Goal: Task Accomplishment & Management: Manage account settings

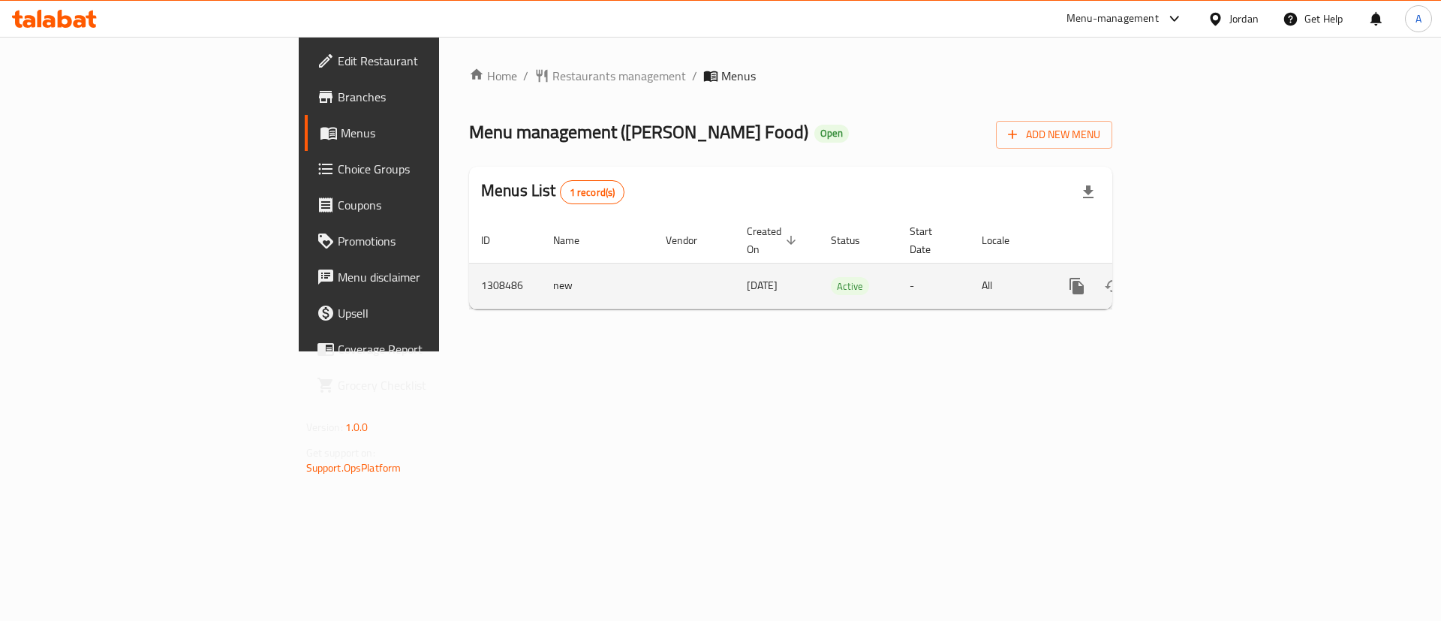
click at [1203, 268] on link "enhanced table" at bounding box center [1185, 286] width 36 height 36
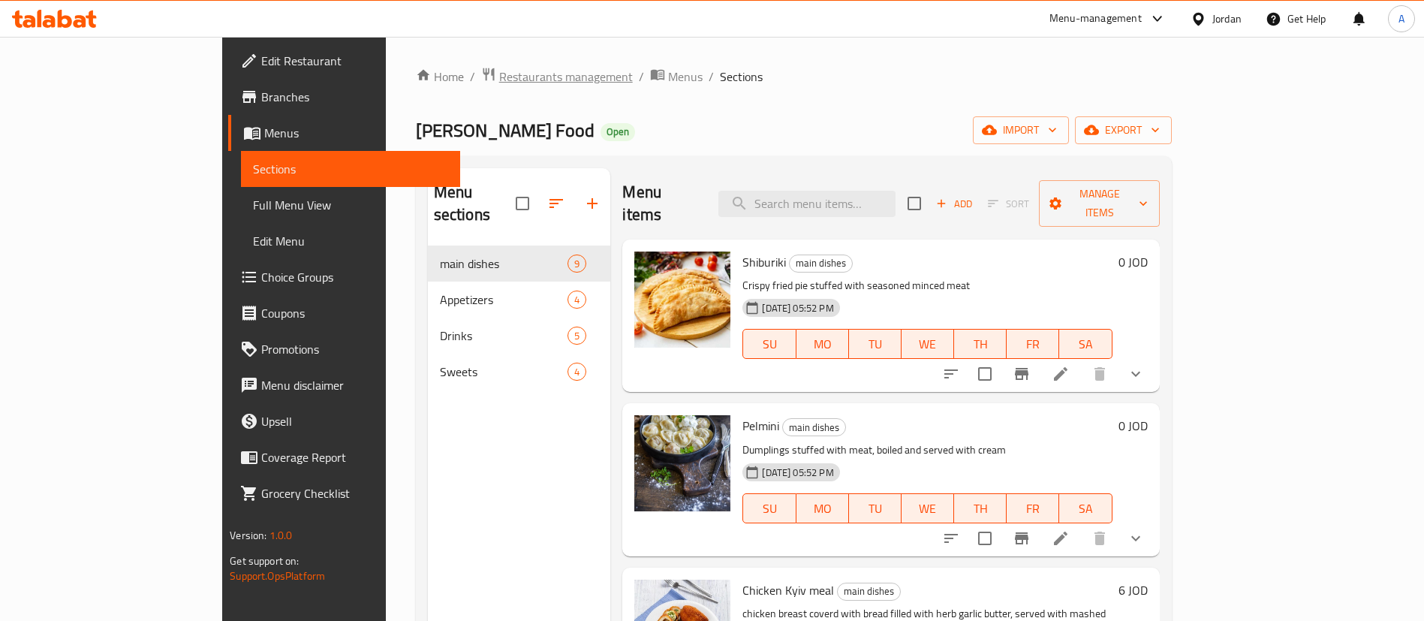
click at [499, 68] on span "Restaurants management" at bounding box center [566, 77] width 134 height 18
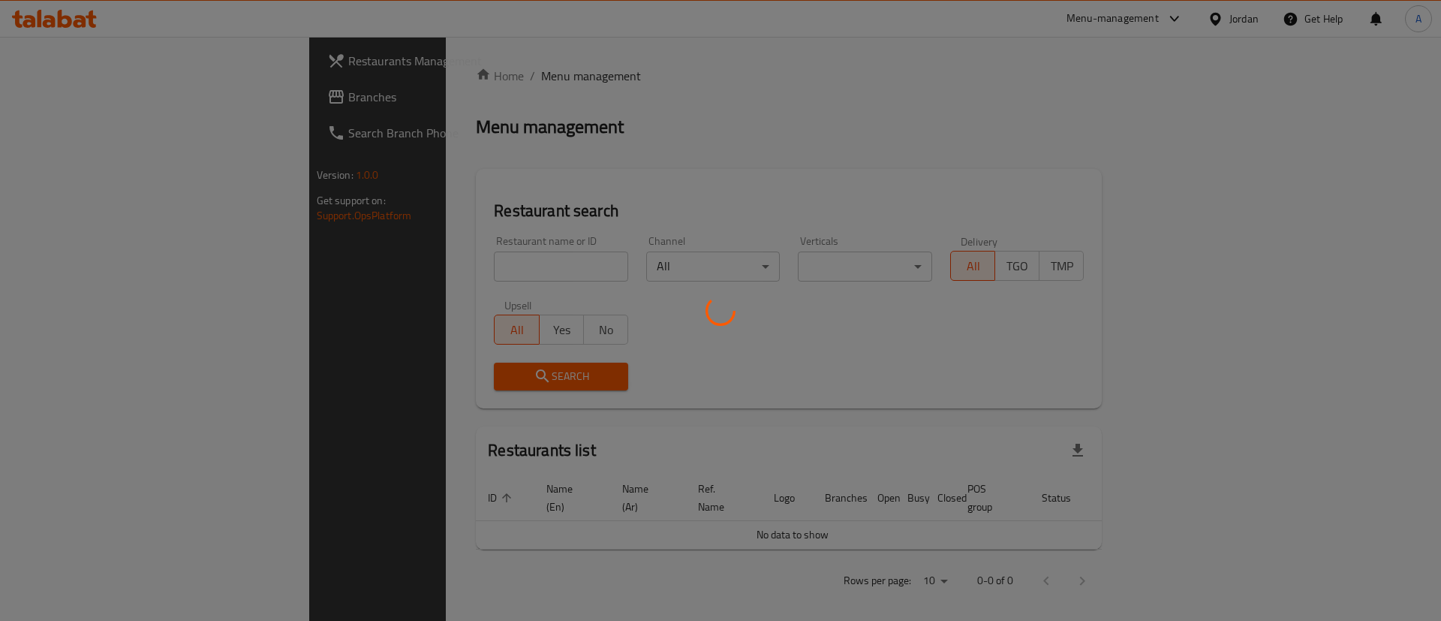
click at [402, 89] on div at bounding box center [720, 310] width 1441 height 621
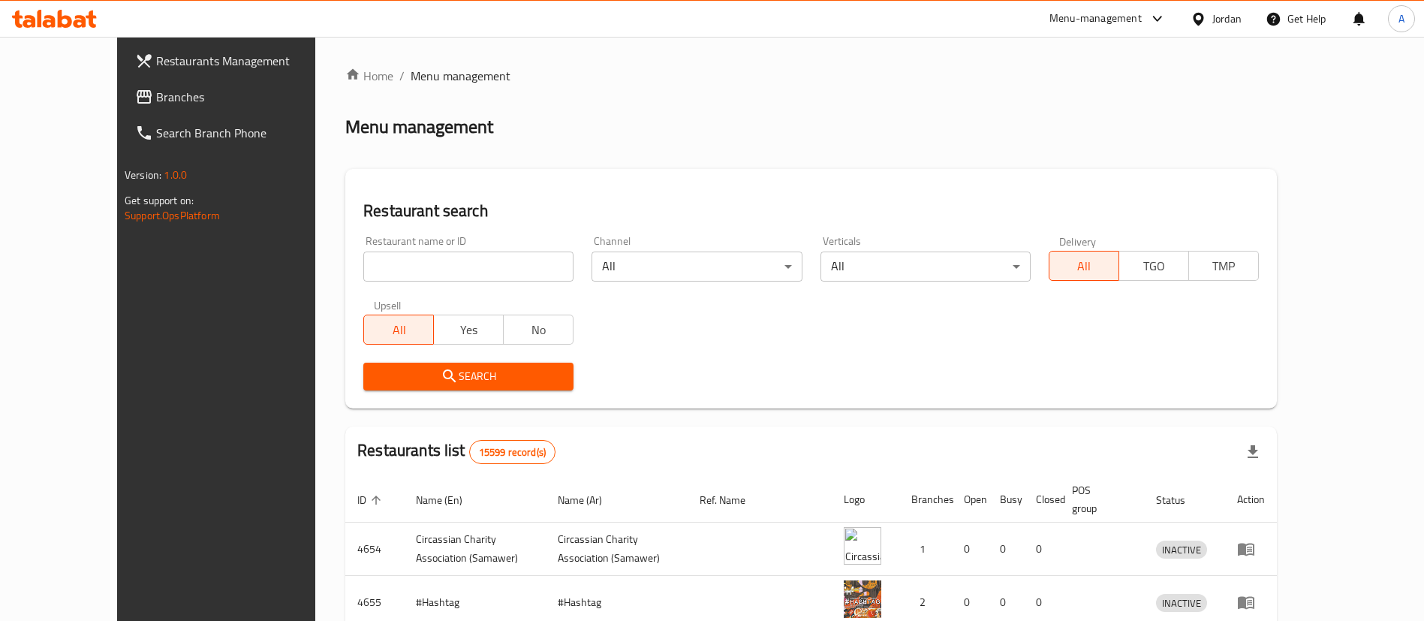
click at [363, 269] on input "search" at bounding box center [468, 266] width 210 height 30
type input "beta bite"
click button "Search" at bounding box center [468, 376] width 210 height 28
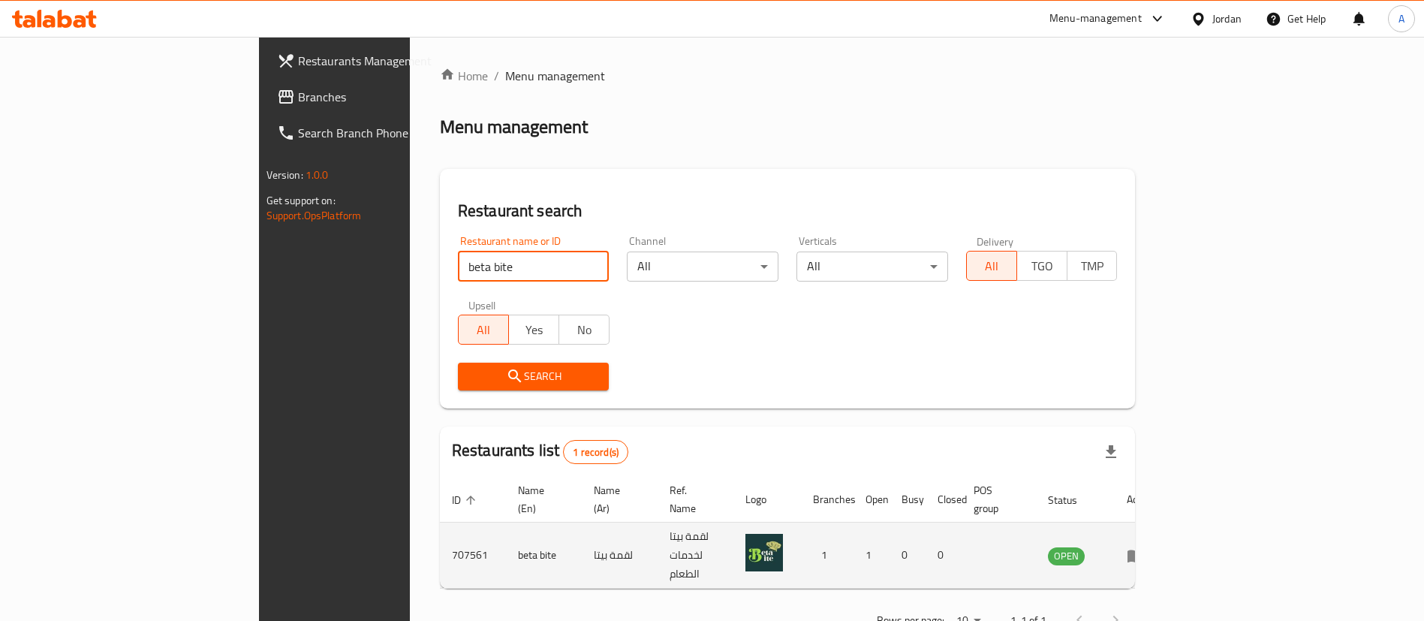
click at [1166, 541] on td "enhanced table" at bounding box center [1140, 555] width 52 height 66
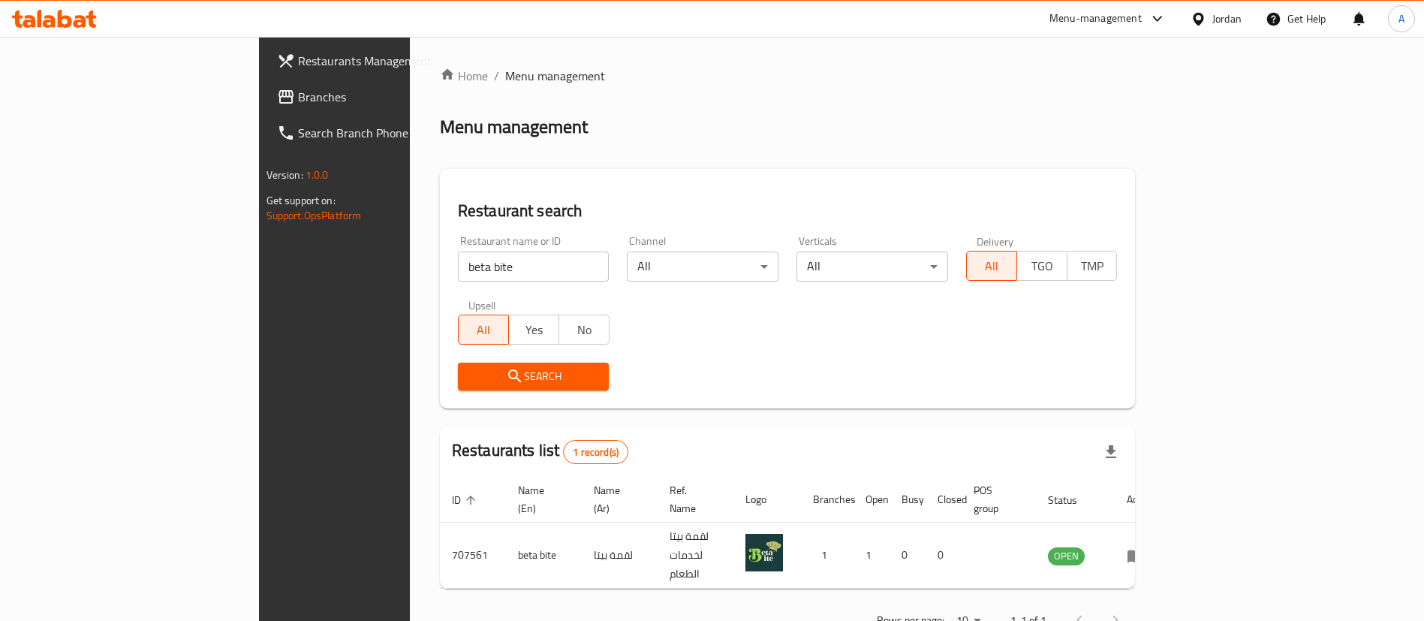
click at [934, 181] on div "Restaurant search Restaurant name or ID beta bite Restaurant name or ID Channel…" at bounding box center [788, 288] width 696 height 239
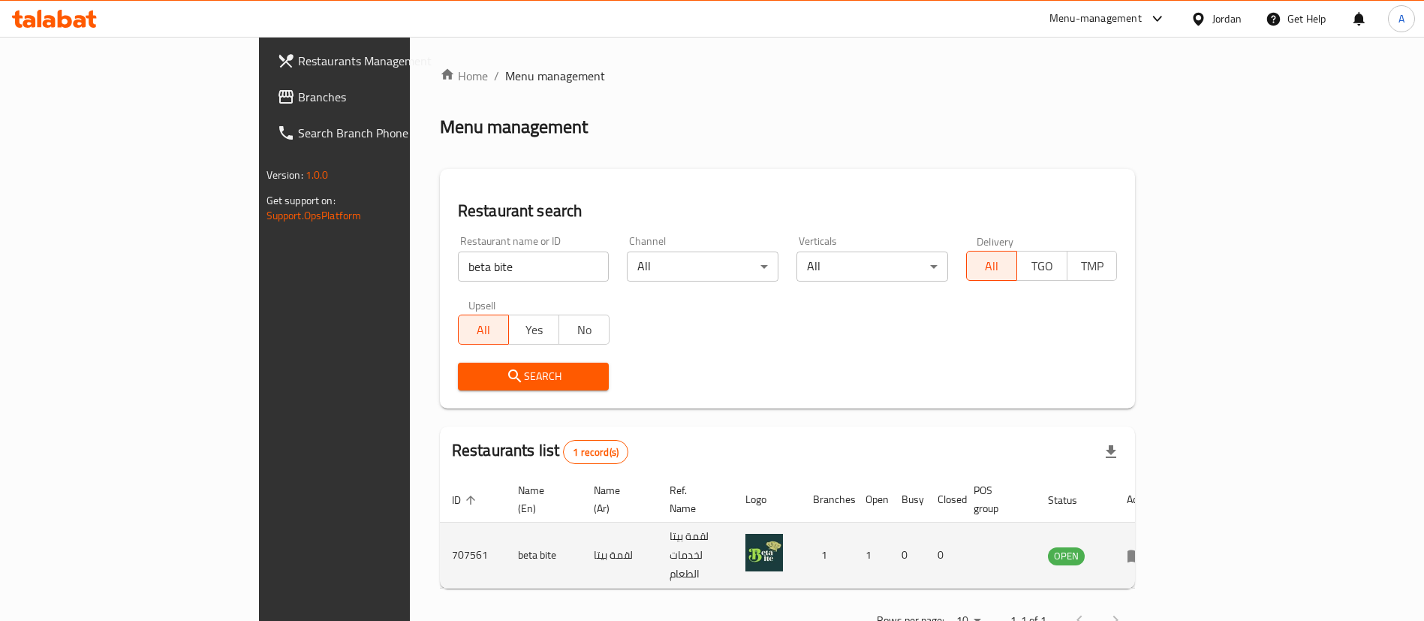
drag, startPoint x: 1325, startPoint y: 547, endPoint x: 1333, endPoint y: 542, distance: 9.2
click at [1166, 546] on td "enhanced table" at bounding box center [1140, 555] width 52 height 66
click at [1166, 542] on td "enhanced table" at bounding box center [1140, 555] width 52 height 66
click at [1166, 540] on td "enhanced table" at bounding box center [1140, 555] width 52 height 66
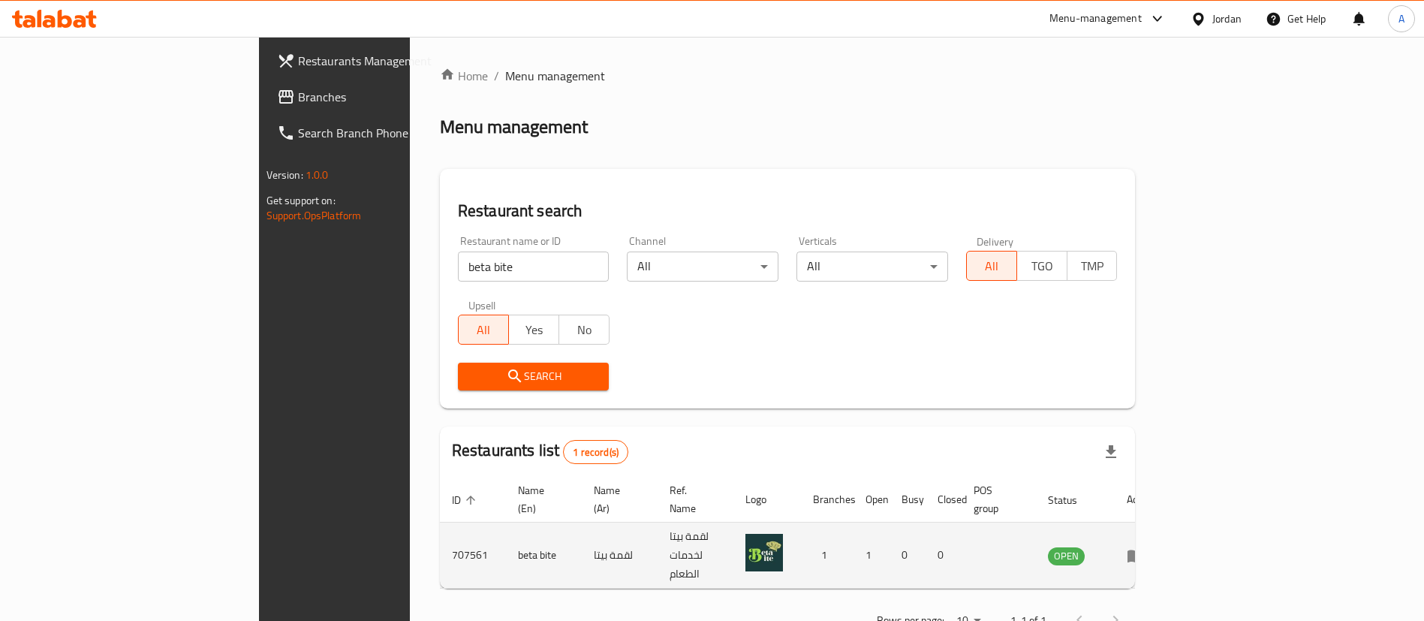
click at [1166, 542] on td "enhanced table" at bounding box center [1140, 555] width 52 height 66
click at [1144, 546] on icon "enhanced table" at bounding box center [1135, 555] width 18 height 18
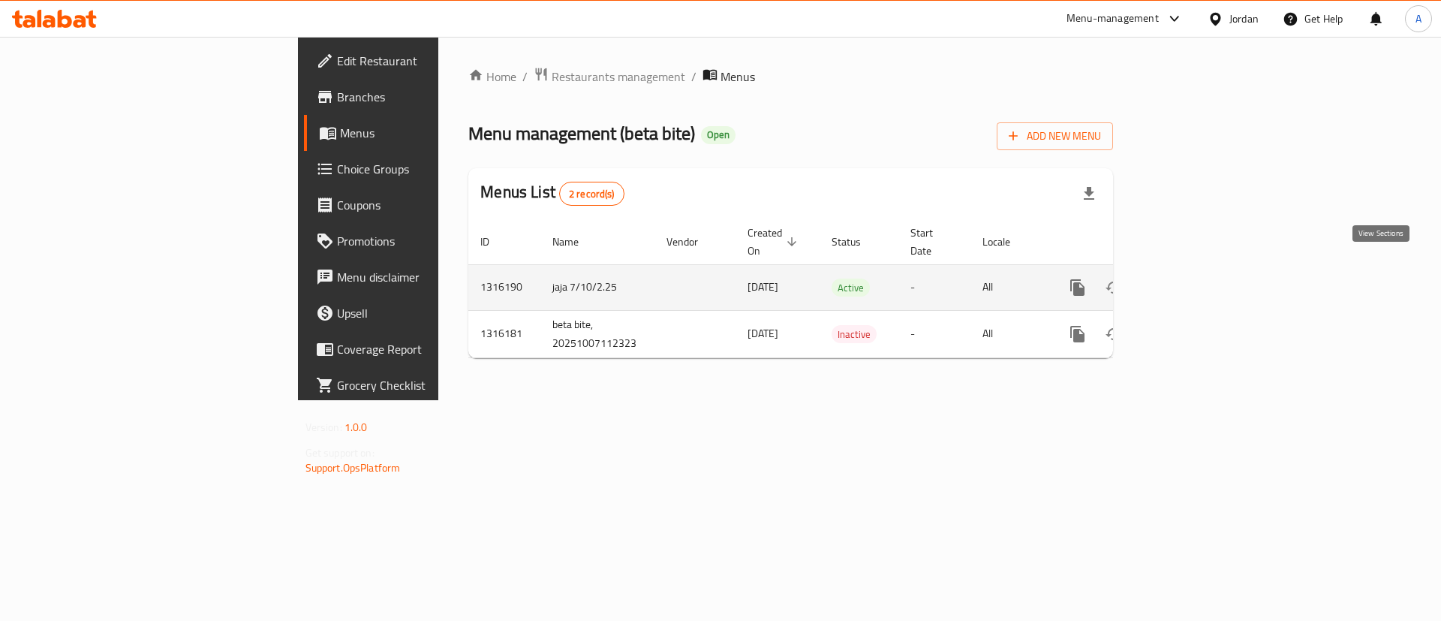
click at [1195, 278] on icon "enhanced table" at bounding box center [1186, 287] width 18 height 18
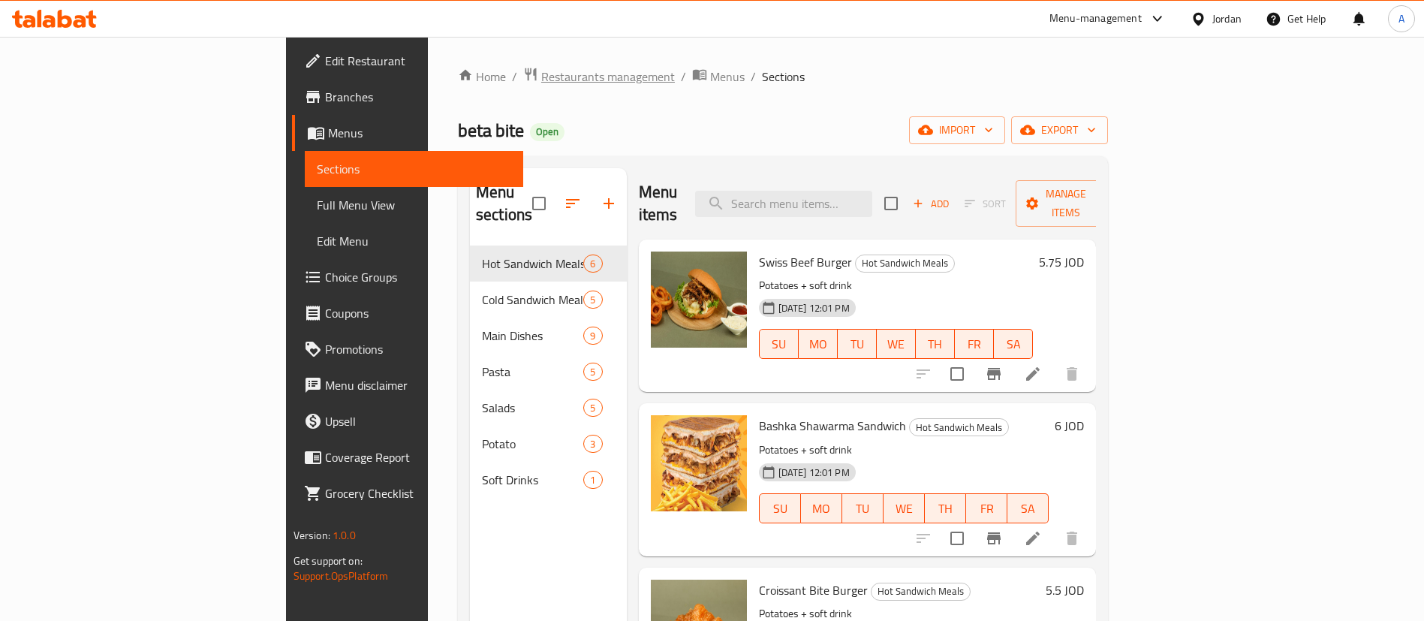
click at [541, 74] on span "Restaurants management" at bounding box center [608, 77] width 134 height 18
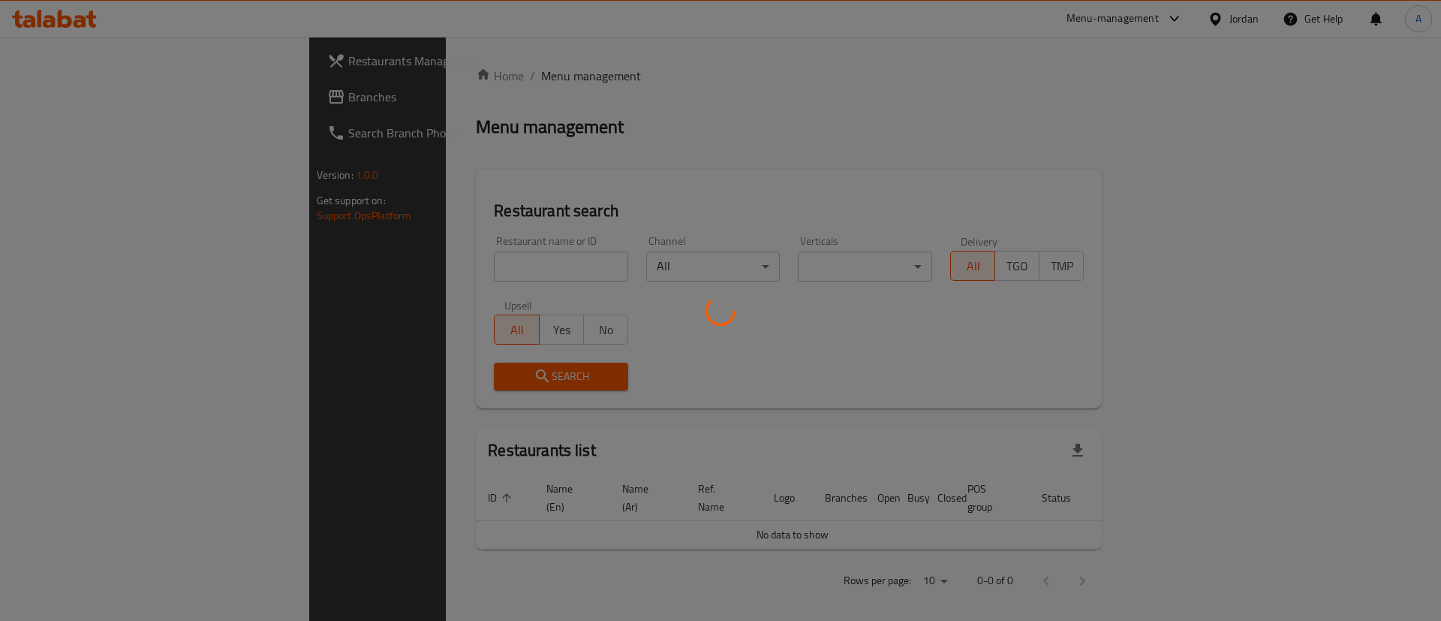
click at [406, 245] on div at bounding box center [720, 310] width 1441 height 621
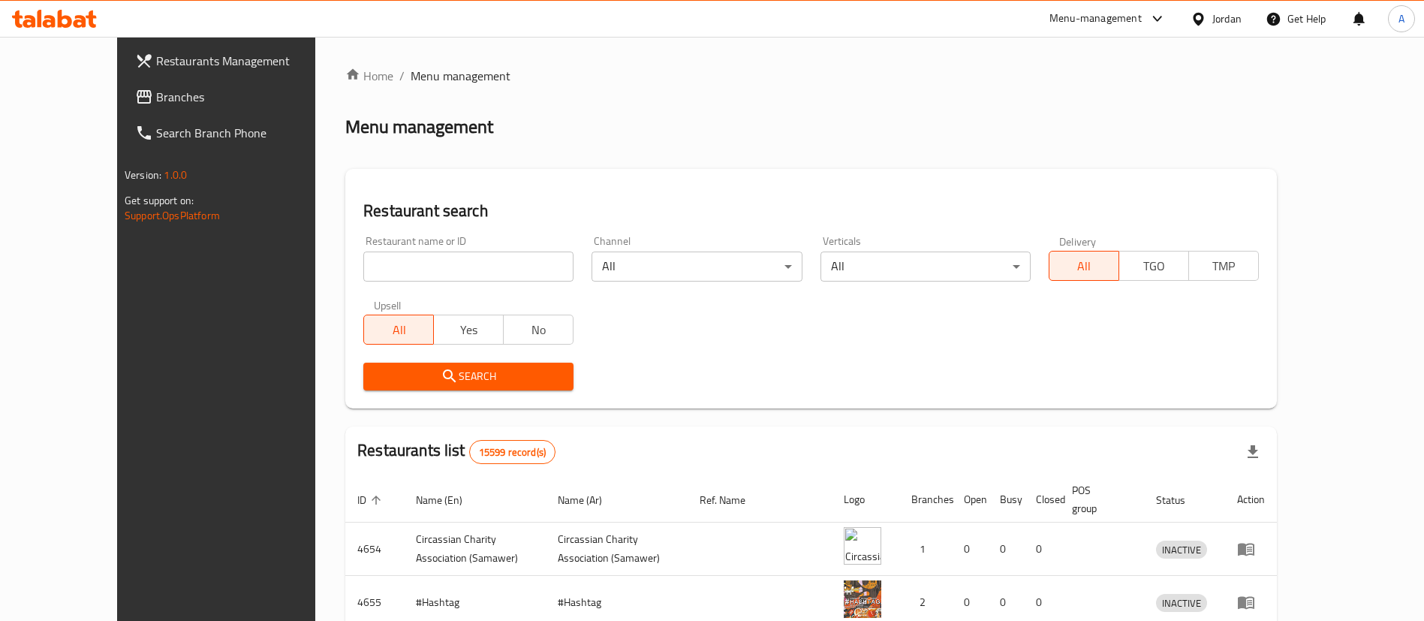
click at [407, 255] on div "Home / Menu management Menu management Restaurant search Restaurant name or ID …" at bounding box center [810, 538] width 931 height 942
click at [407, 255] on input "search" at bounding box center [468, 266] width 210 height 30
type input "Sama [PERSON_NAME] Juices"
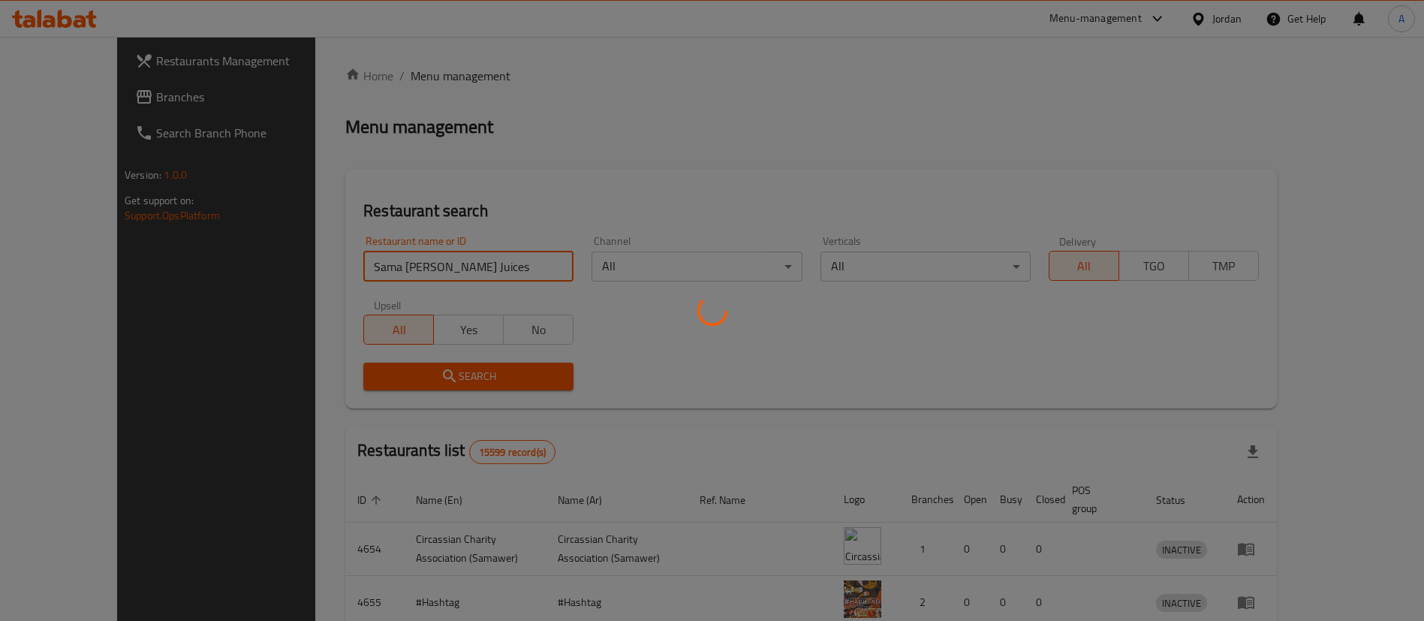
click button "Search" at bounding box center [468, 376] width 210 height 28
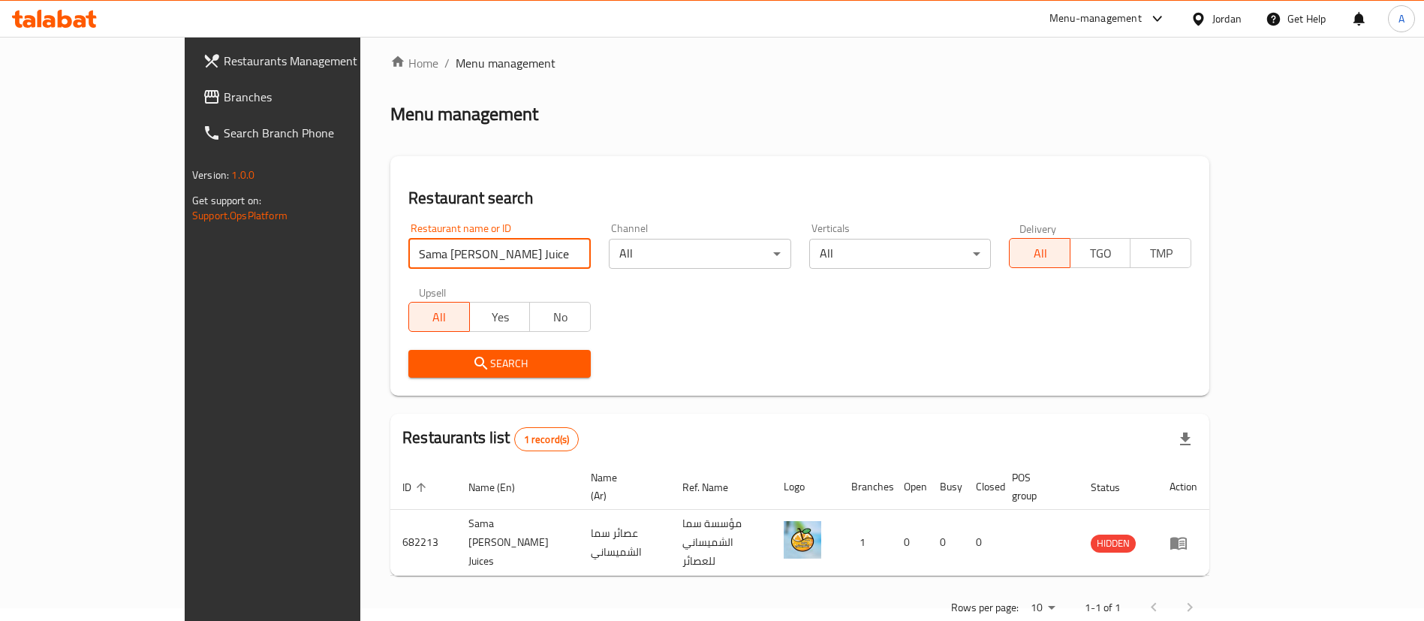
scroll to position [20, 0]
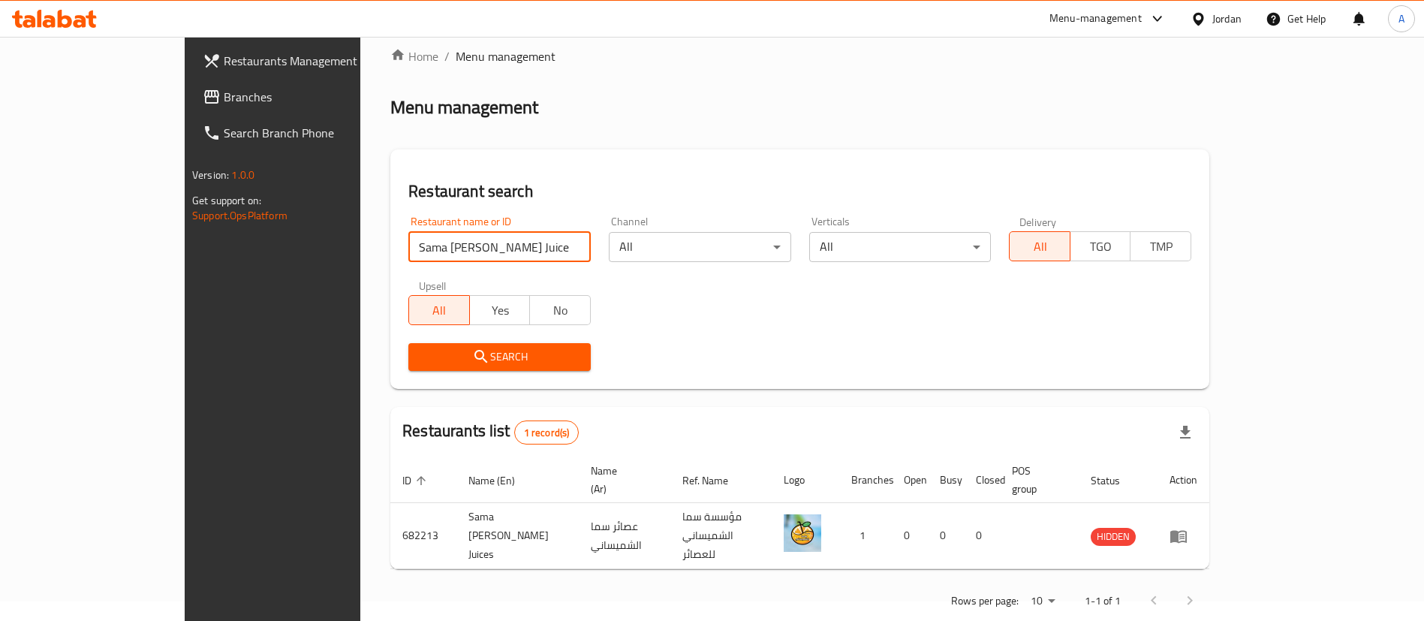
drag, startPoint x: 176, startPoint y: 262, endPoint x: 194, endPoint y: 254, distance: 19.5
click at [185, 262] on div "Restaurants Management Branches Search Branch Phone Version: 1.0.0 Get support …" at bounding box center [712, 333] width 1054 height 633
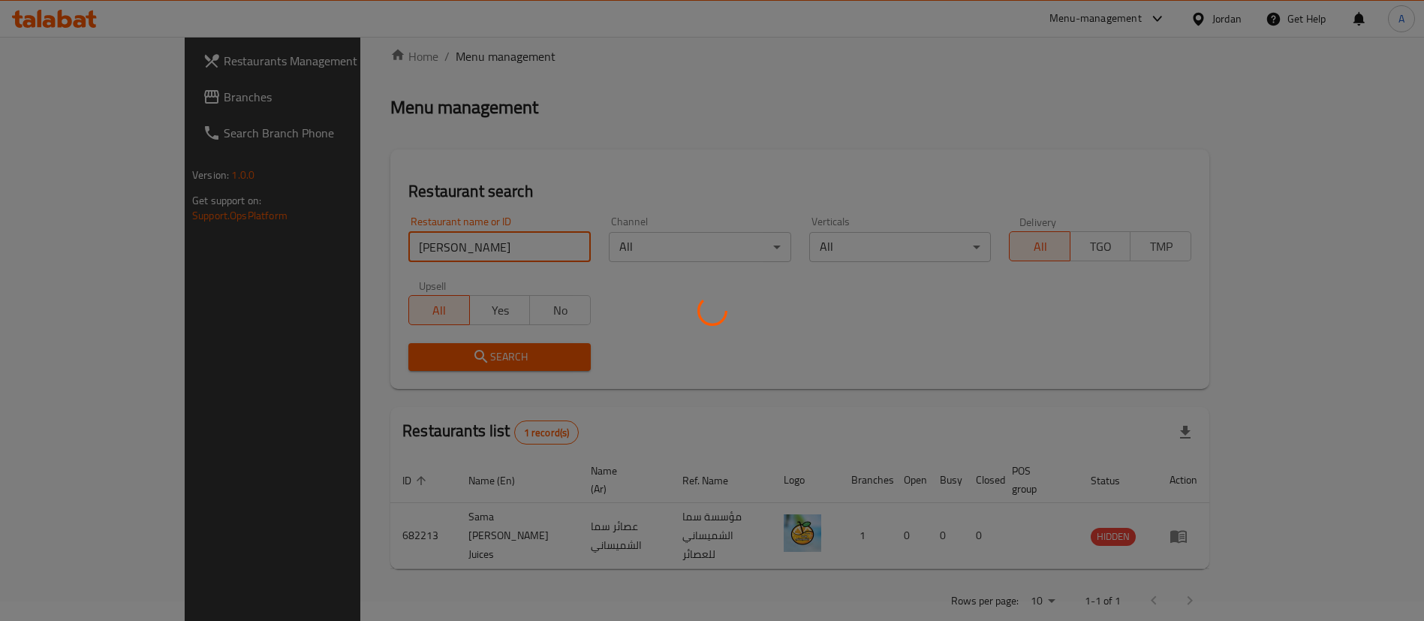
scroll to position [0, 0]
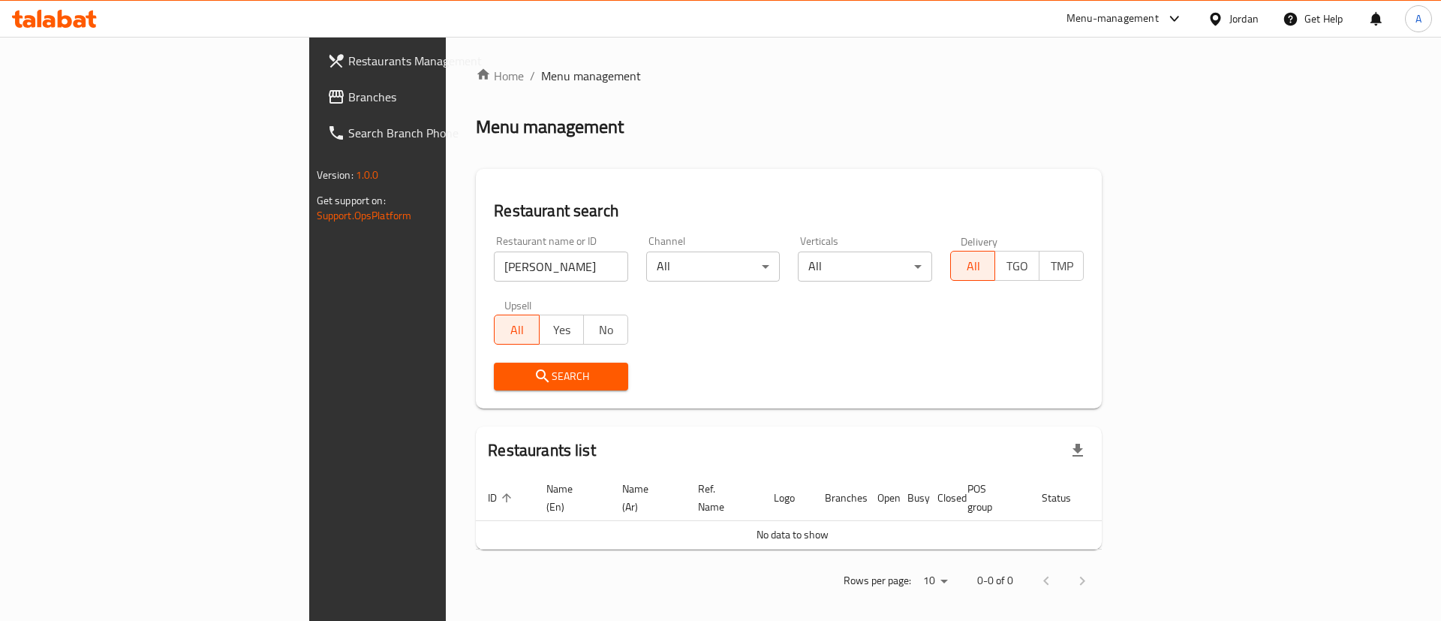
click at [494, 260] on input "[PERSON_NAME]" at bounding box center [561, 266] width 134 height 30
type input "[PERSON_NAME]"
click button "Search" at bounding box center [561, 376] width 134 height 28
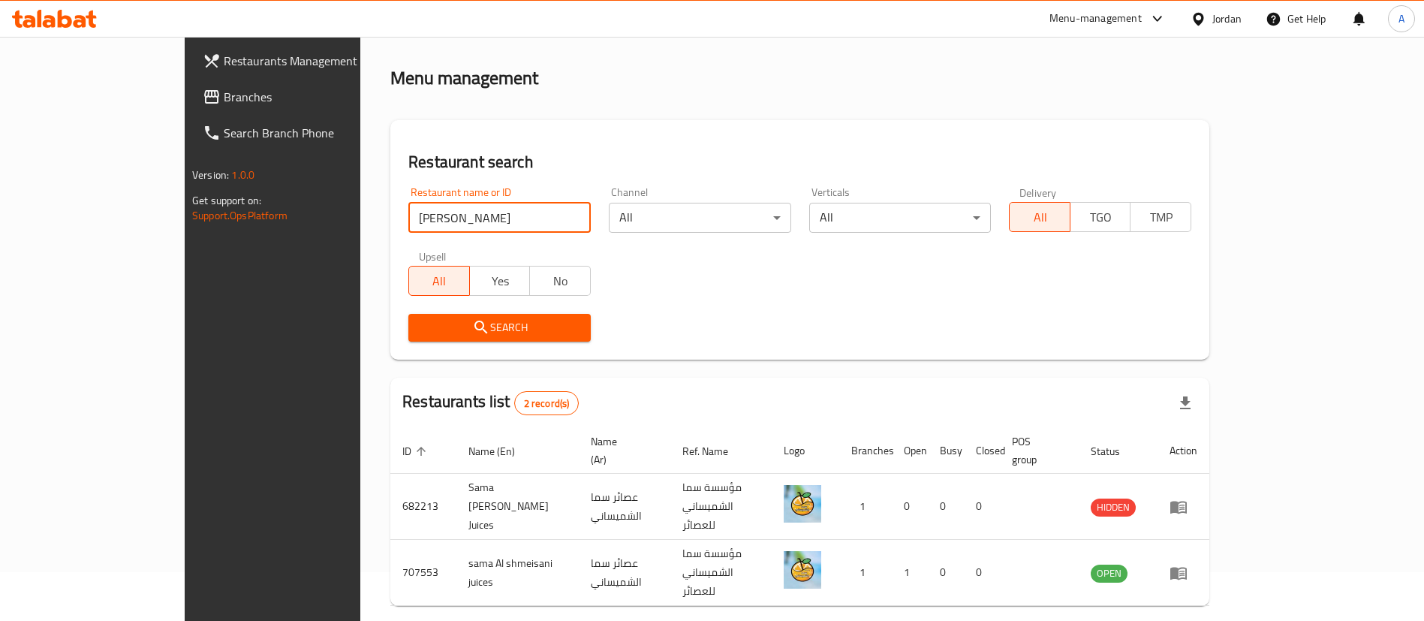
scroll to position [73, 0]
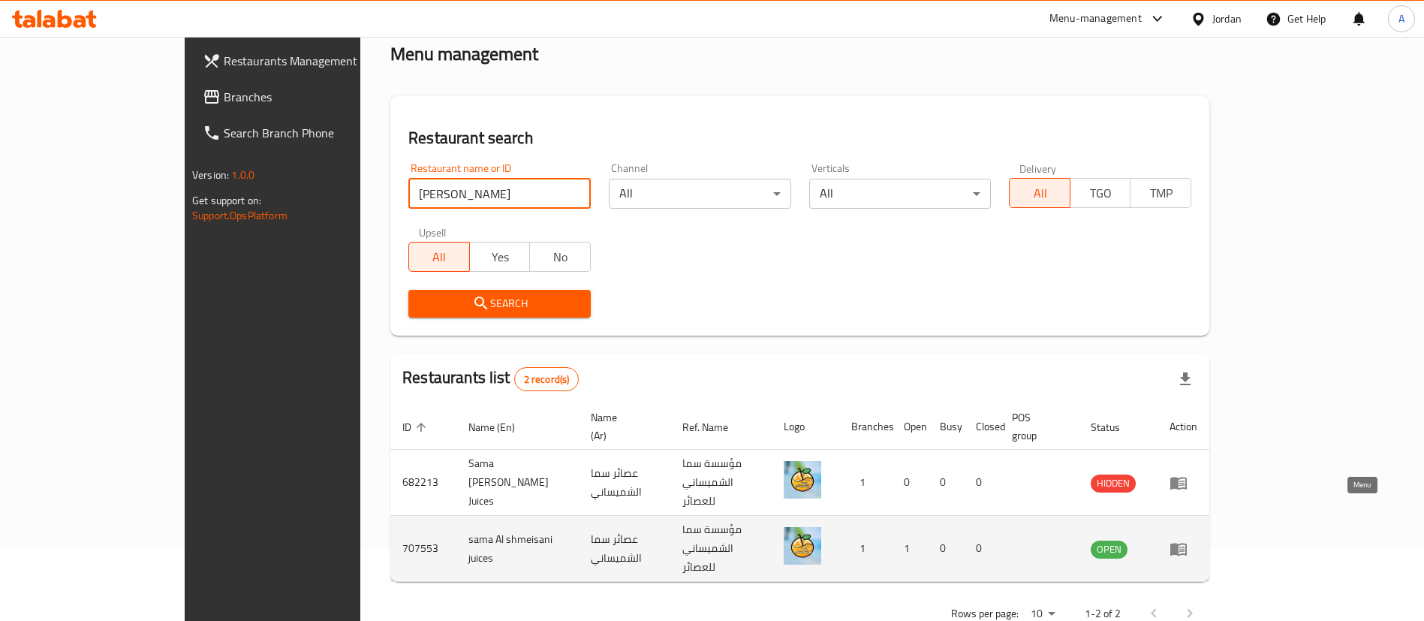
click at [1187, 540] on icon "enhanced table" at bounding box center [1178, 549] width 18 height 18
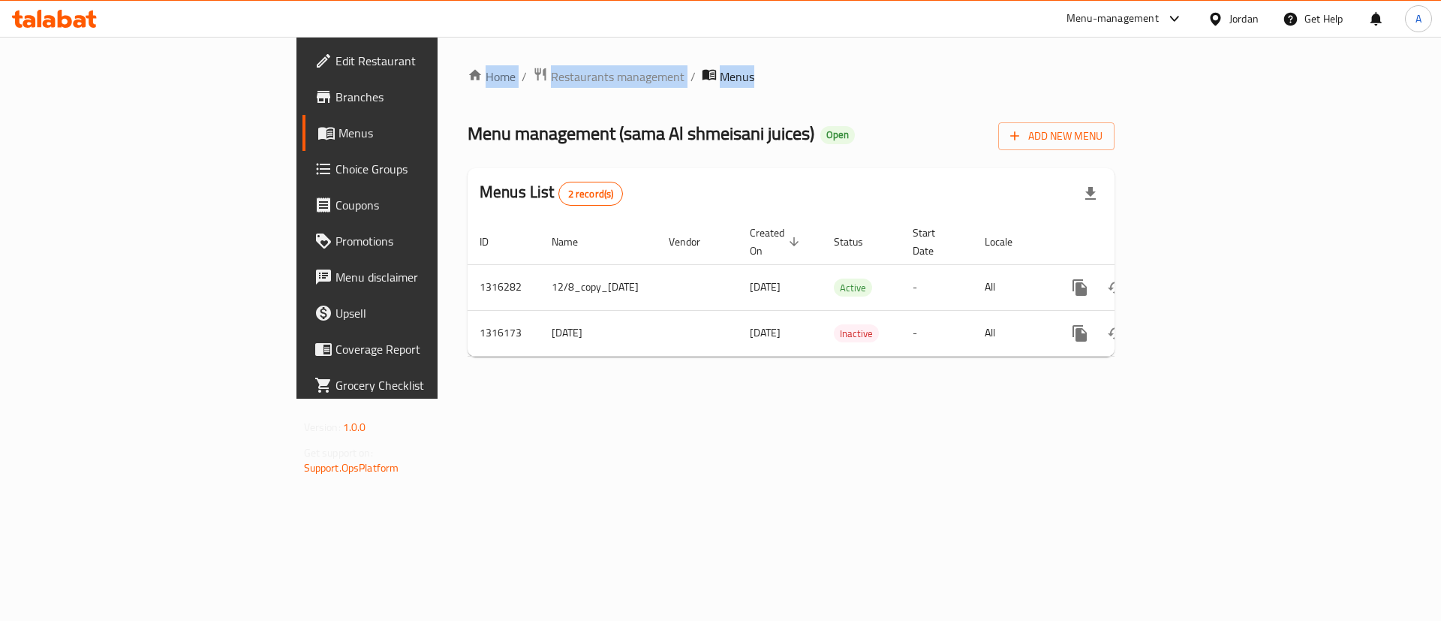
drag, startPoint x: 512, startPoint y: 90, endPoint x: 267, endPoint y: 74, distance: 245.2
click at [438, 74] on div "Home / Restaurants management / Menus Menu management ( sama Al shmeisani juice…" at bounding box center [791, 218] width 707 height 362
click at [438, 68] on div "Home / Restaurants management / Menus Menu management ( sama Al shmeisani juice…" at bounding box center [791, 218] width 707 height 362
drag, startPoint x: 563, startPoint y: 72, endPoint x: 254, endPoint y: 61, distance: 309.4
click at [438, 62] on div "Home / Restaurants management / Menus Menu management ( sama Al shmeisani juice…" at bounding box center [791, 218] width 707 height 362
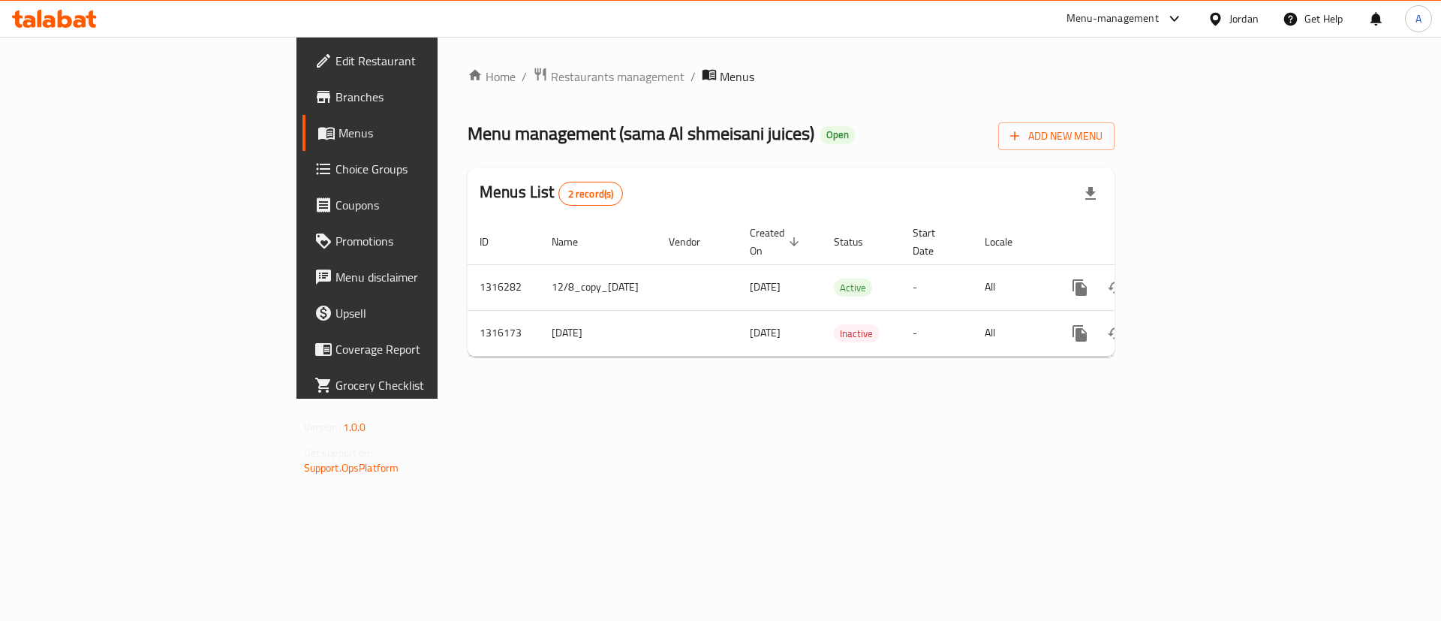
click at [816, 133] on div "Menu management ( sama Al shmeisani juices ) Open Add New Menu" at bounding box center [791, 133] width 647 height 34
click at [438, 62] on div "Home / Restaurants management / Menus Menu management ( sama Al shmeisani juice…" at bounding box center [791, 218] width 707 height 362
click at [551, 73] on span "Restaurants management" at bounding box center [618, 77] width 134 height 18
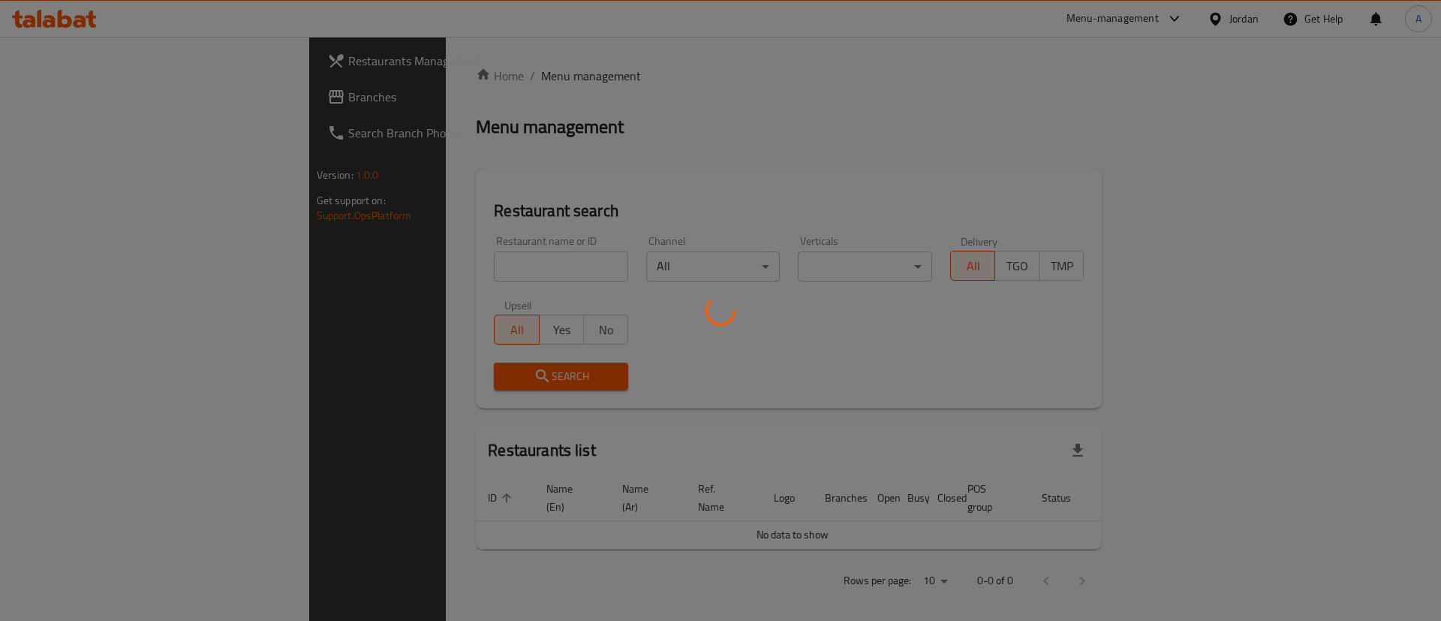
click at [135, 99] on div at bounding box center [720, 310] width 1441 height 621
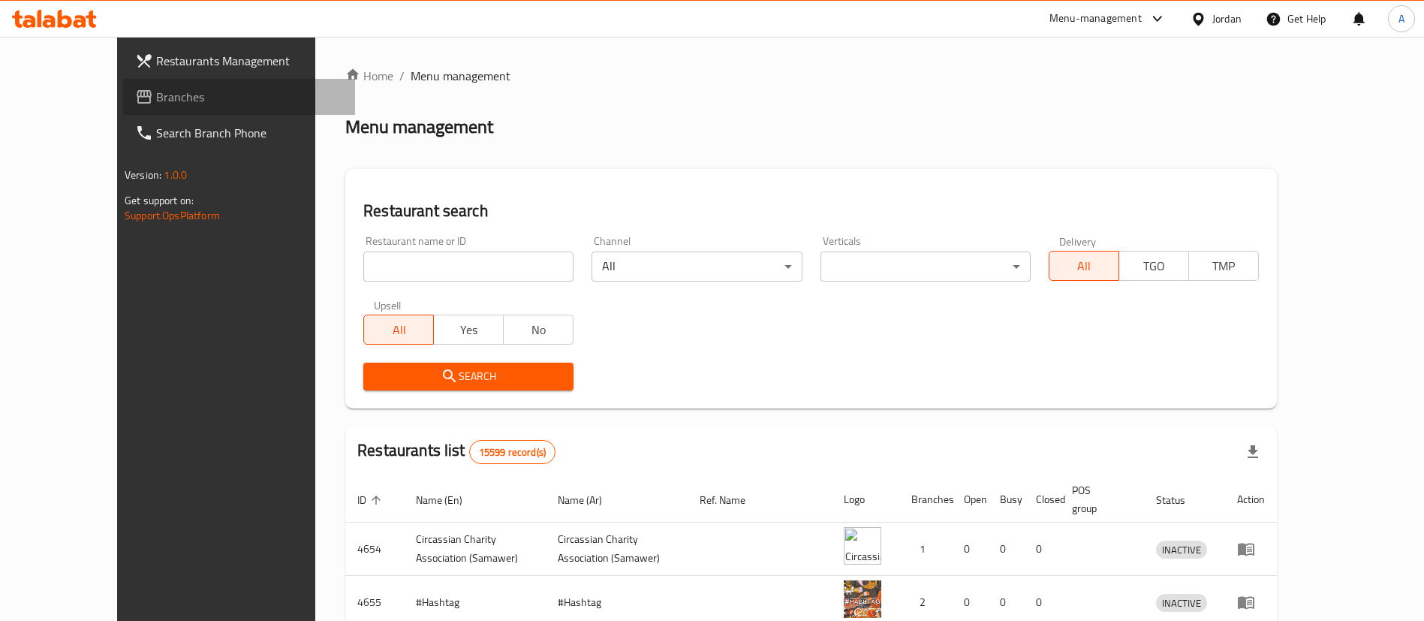
click at [156, 99] on span "Branches" at bounding box center [249, 97] width 187 height 18
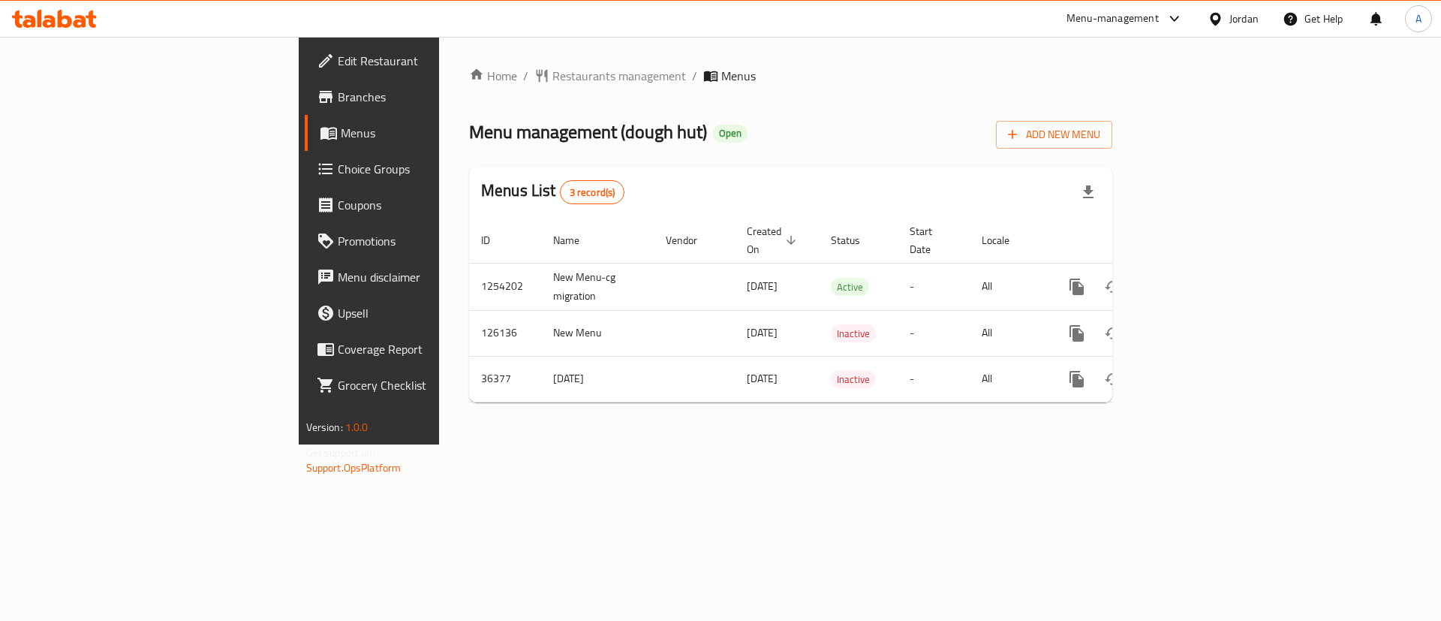
click at [1112, 166] on div "Home / Restaurants management / Menus Menu management ( dough hut ) Open Add Ne…" at bounding box center [790, 240] width 643 height 347
click at [552, 84] on span "Restaurants management" at bounding box center [619, 76] width 134 height 18
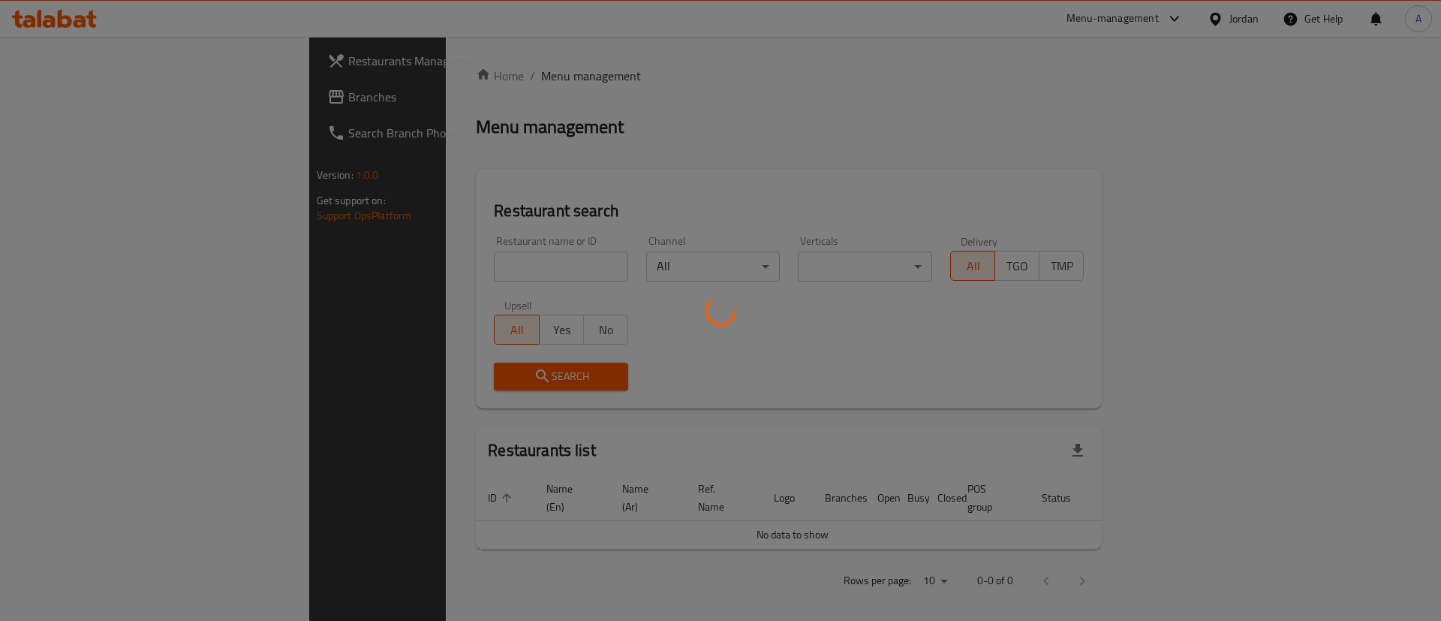
click at [375, 264] on div at bounding box center [720, 310] width 1441 height 621
click at [374, 263] on div at bounding box center [720, 310] width 1441 height 621
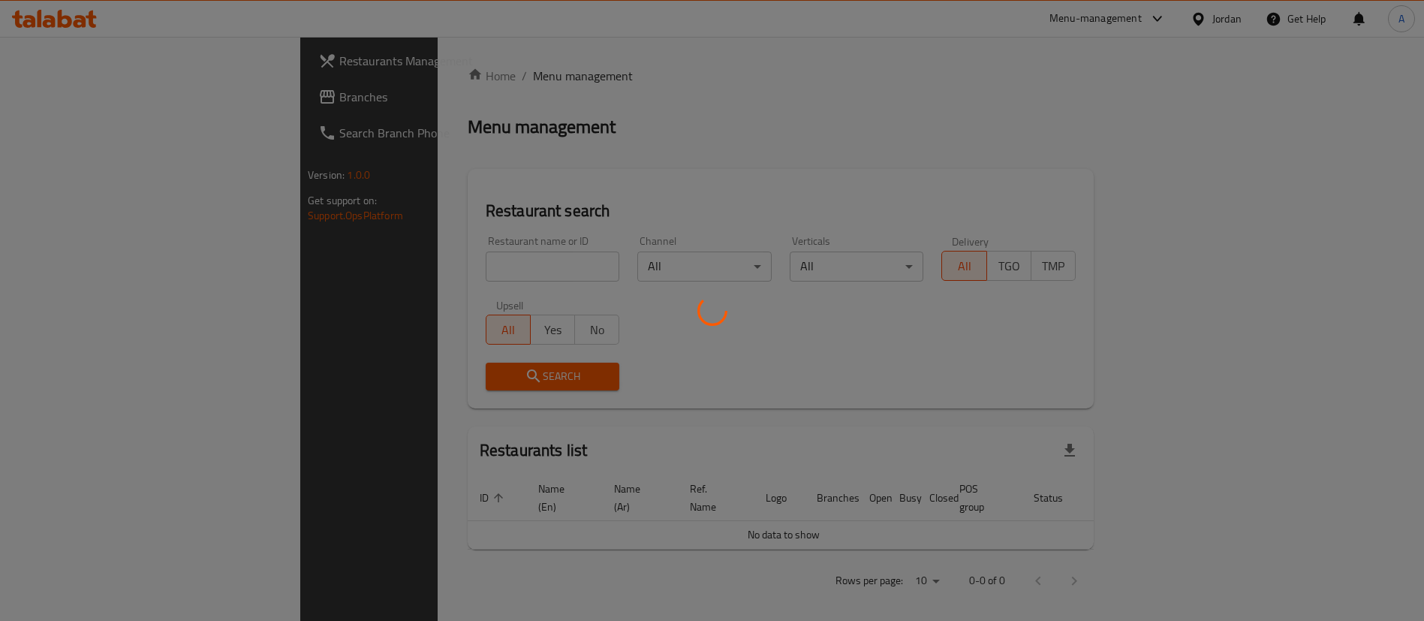
click at [373, 265] on div at bounding box center [712, 310] width 1424 height 621
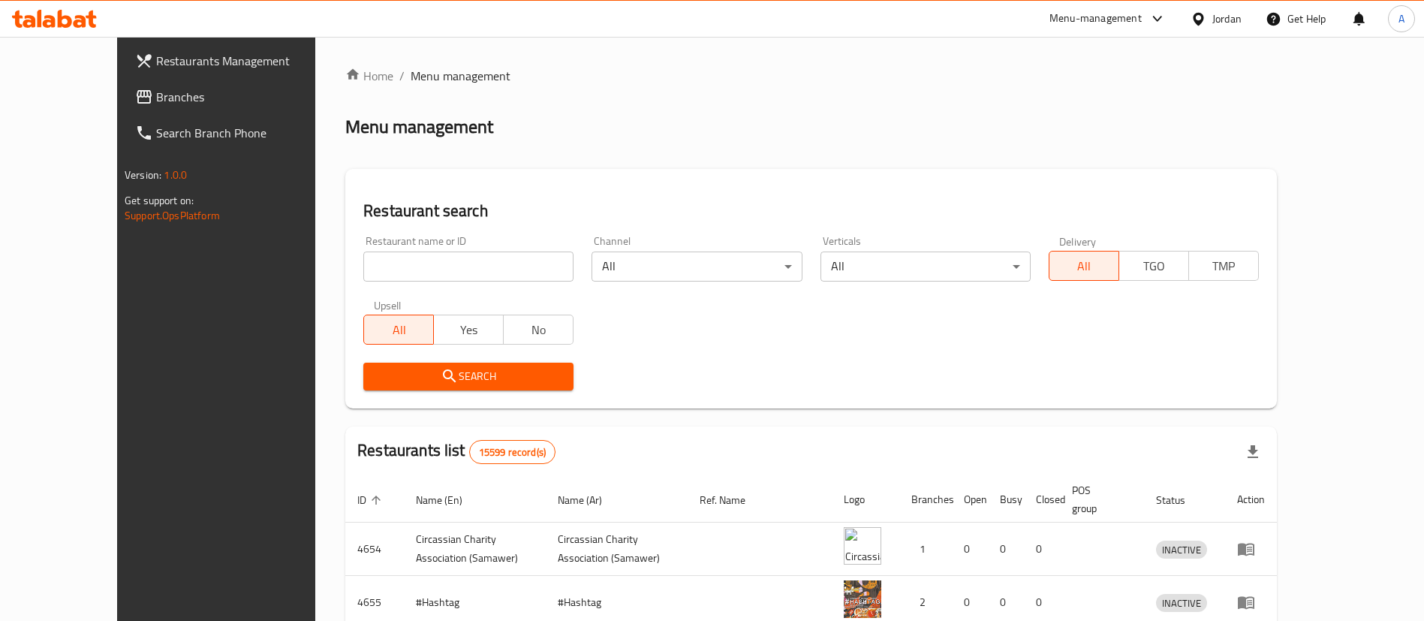
click at [373, 265] on input "search" at bounding box center [468, 266] width 210 height 30
type input "dough hut"
click button "Search" at bounding box center [468, 376] width 210 height 28
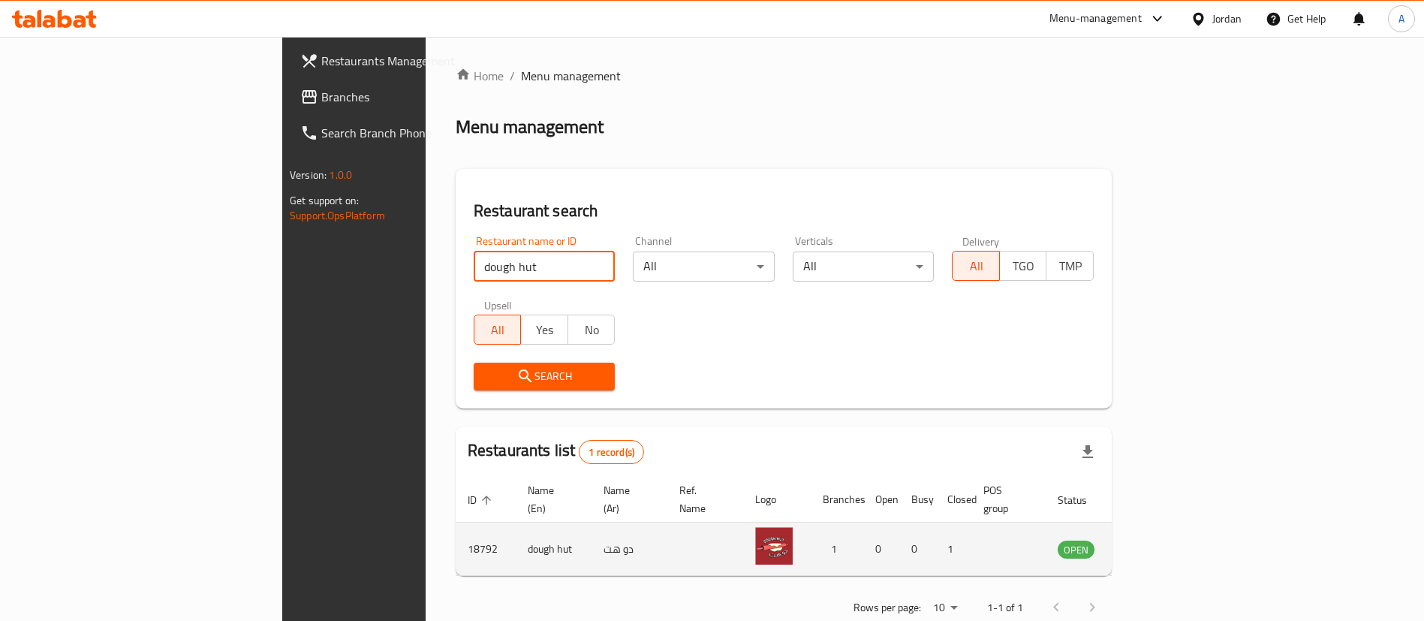
click at [1176, 525] on td "enhanced table" at bounding box center [1150, 548] width 52 height 53
click at [1164, 540] on link "enhanced table" at bounding box center [1150, 549] width 28 height 18
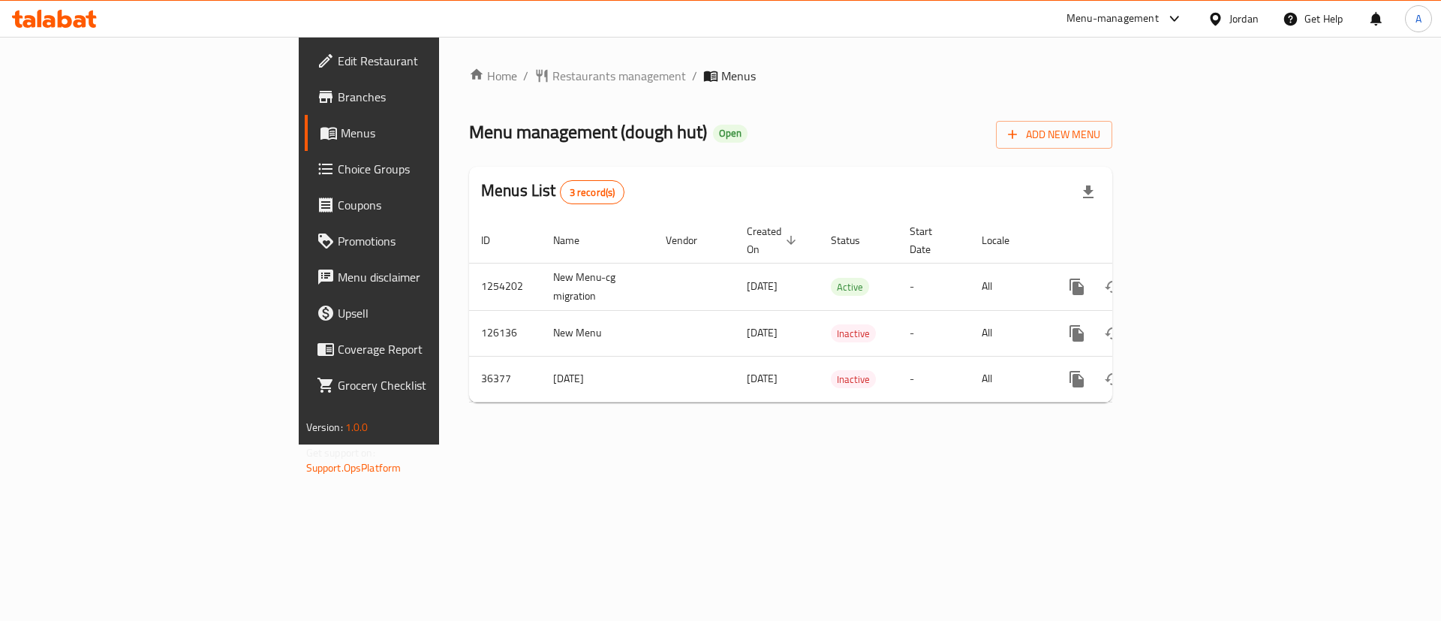
click at [305, 107] on link "Branches" at bounding box center [422, 97] width 235 height 36
click at [338, 94] on span "Branches" at bounding box center [433, 97] width 190 height 18
